Goal: Task Accomplishment & Management: Check status

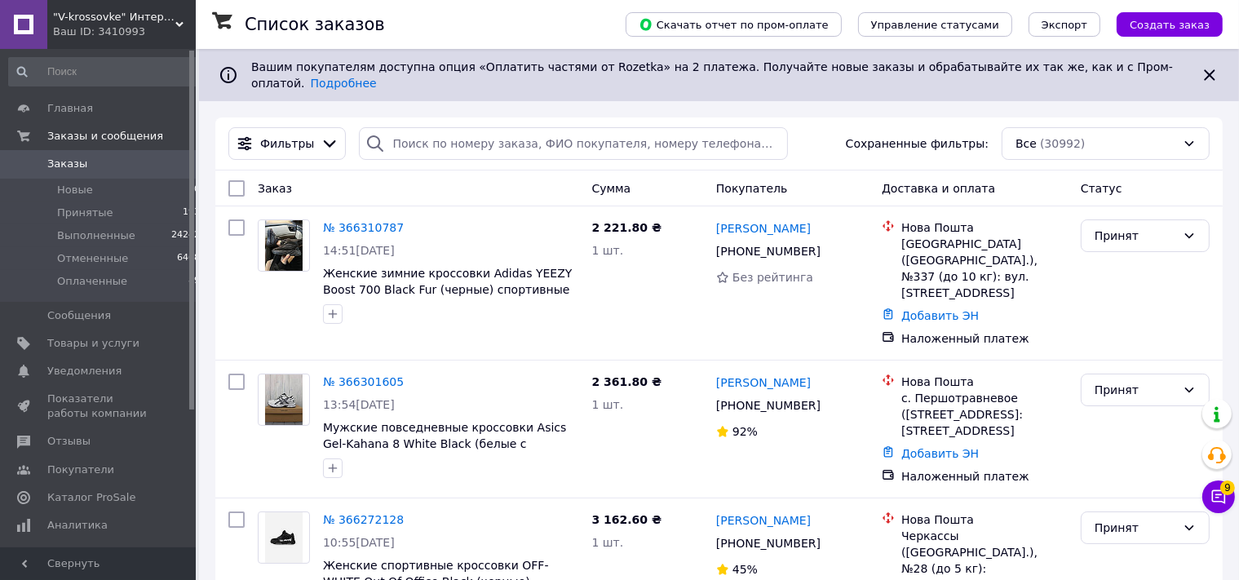
click at [389, 221] on link "№ 366310787" at bounding box center [363, 227] width 81 height 13
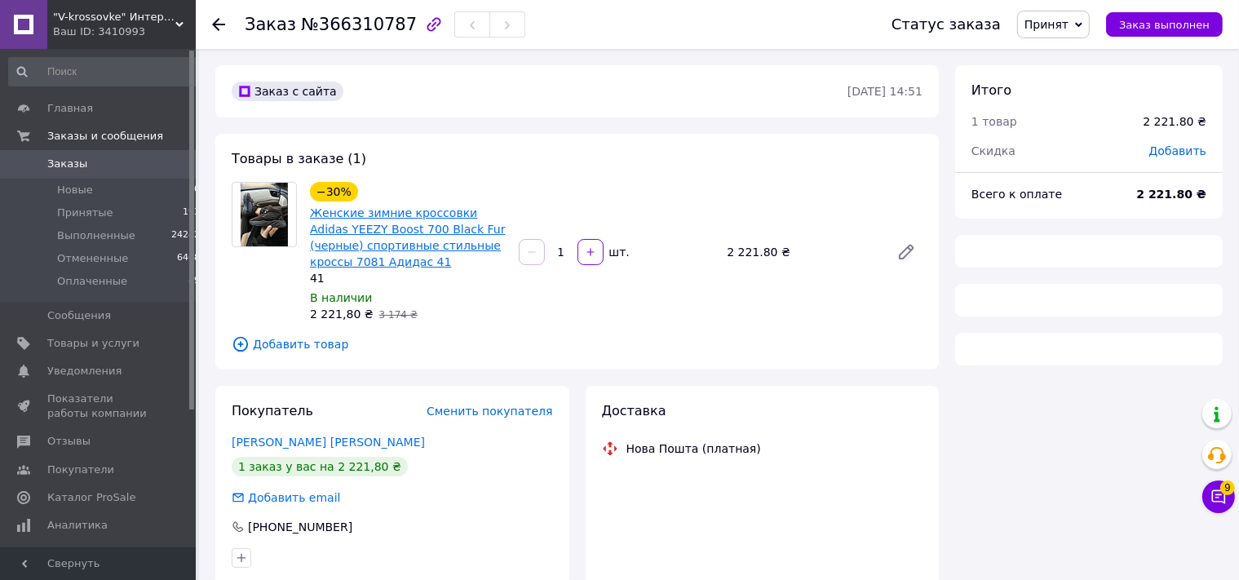
click at [439, 220] on link "Женские зимние кроссовки Adidas YEEZY Boost 700 Black Fur (черные) спортивные с…" at bounding box center [408, 237] width 196 height 62
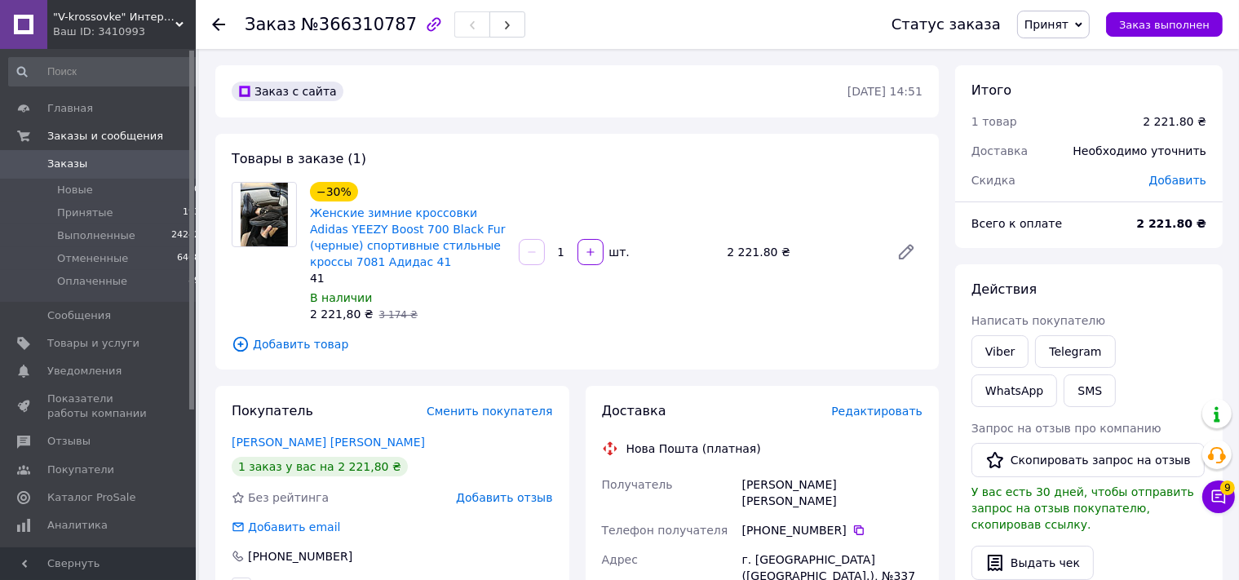
click at [117, 159] on span "Заказы" at bounding box center [99, 164] width 104 height 15
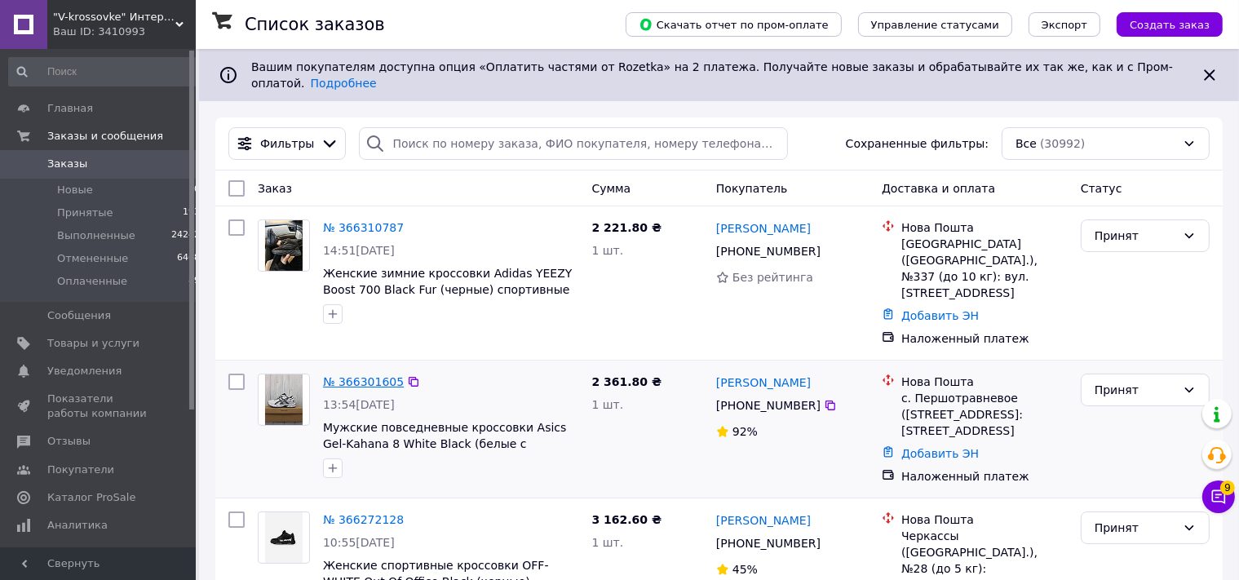
click at [375, 375] on link "№ 366301605" at bounding box center [363, 381] width 81 height 13
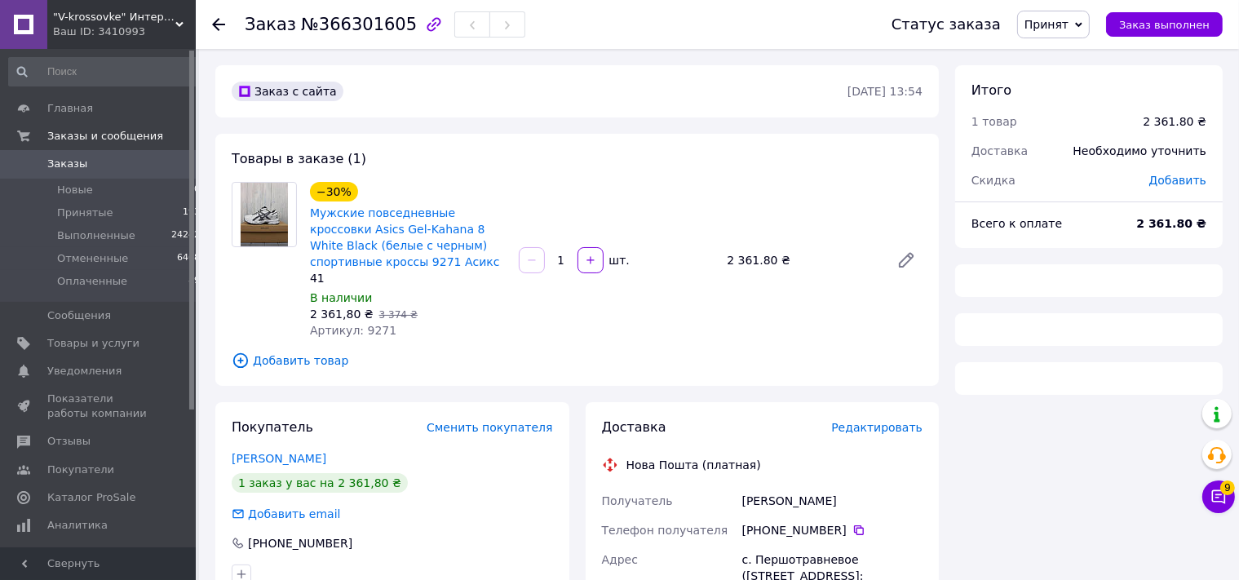
drag, startPoint x: 403, startPoint y: 185, endPoint x: 405, endPoint y: 218, distance: 32.7
click at [403, 185] on div "−30% Мужские повседневные кроссовки Asics Gel-Kahana 8 White Black (белые с чер…" at bounding box center [407, 225] width 199 height 91
click at [405, 219] on link "Мужские повседневные кроссовки Asics Gel-Kahana 8 White Black (белые с черным) …" at bounding box center [405, 237] width 190 height 62
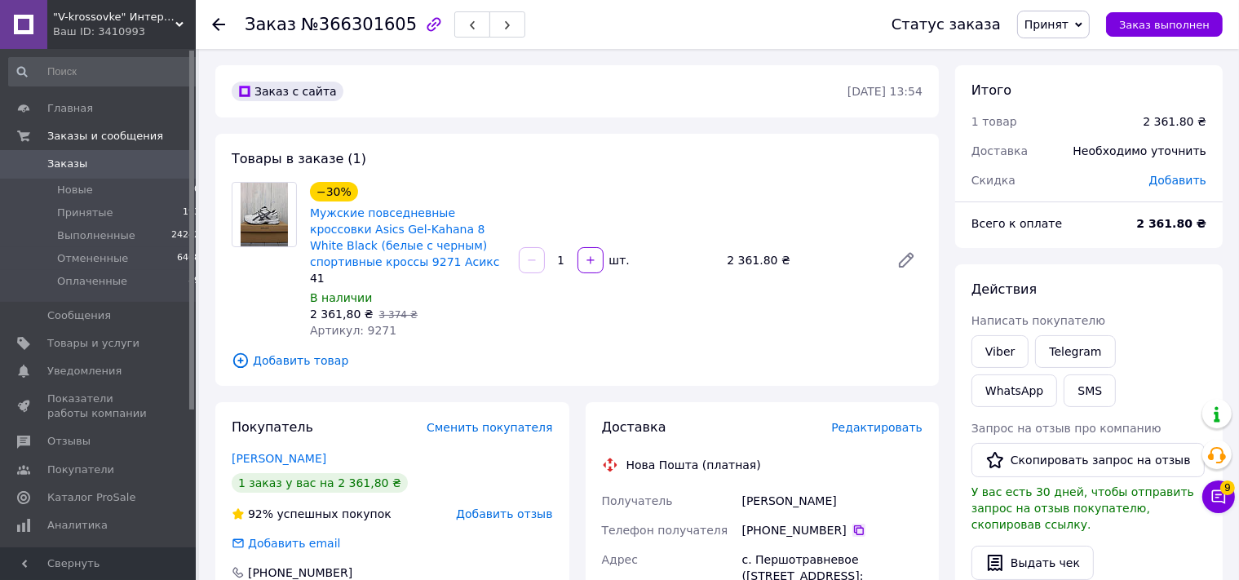
click at [854, 526] on icon at bounding box center [859, 530] width 10 height 10
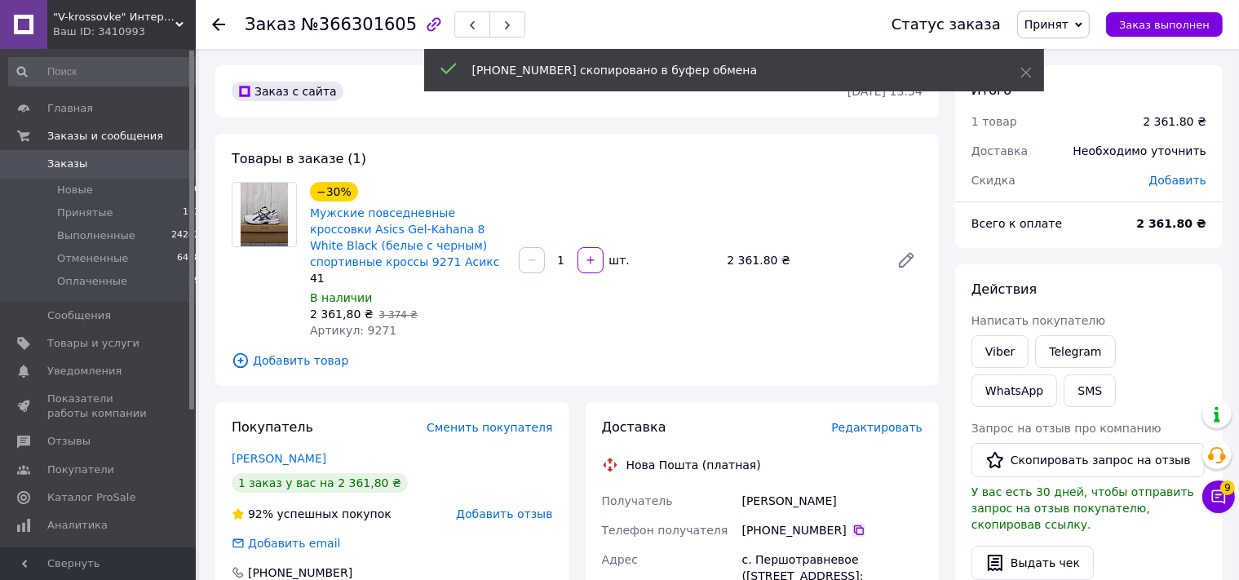
click at [852, 533] on icon at bounding box center [858, 530] width 13 height 13
